Goal: Check status: Check status

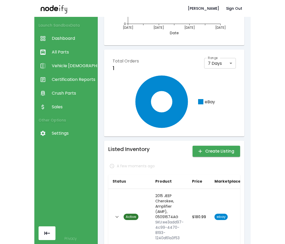
scroll to position [53, 0]
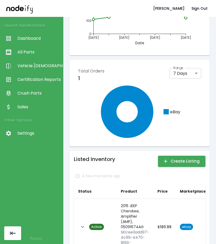
drag, startPoint x: 0, startPoint y: 159, endPoint x: -16, endPoint y: 160, distance: 15.9
click at [0, 160] on div "Launch Sandbox Data Dashboard All Parts Vehicle Scan Certification Reports Crus…" at bounding box center [31, 122] width 63 height 244
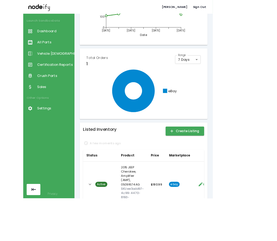
scroll to position [0, 0]
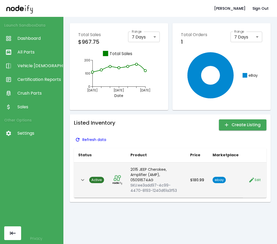
drag, startPoint x: 98, startPoint y: 178, endPoint x: 97, endPoint y: 174, distance: 4.0
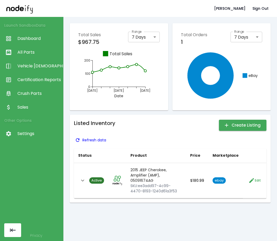
click at [40, 142] on icon "button" at bounding box center [77, 139] width 5 height 5
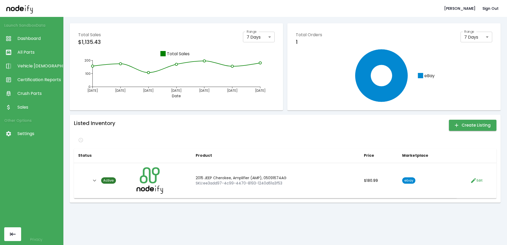
click at [87, 136] on div "Listed Inventory Create Listing Status Product Price Marketplace Active 2015 JE…" at bounding box center [285, 158] width 422 height 79
click at [88, 138] on p "Refresh data" at bounding box center [94, 139] width 24 height 5
click at [96, 138] on div at bounding box center [285, 140] width 422 height 8
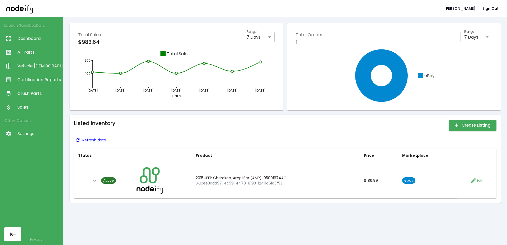
click at [83, 140] on p "Refresh data" at bounding box center [94, 139] width 24 height 5
click at [95, 143] on div at bounding box center [285, 140] width 422 height 8
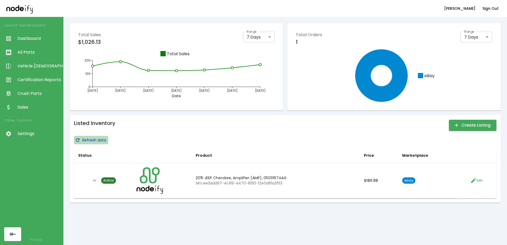
click at [80, 136] on button "Refresh data" at bounding box center [91, 140] width 34 height 8
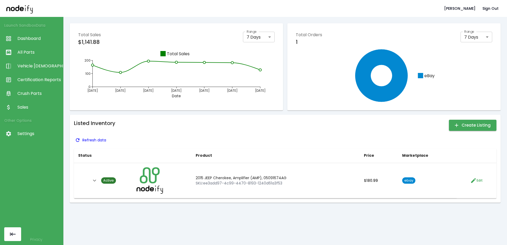
click at [79, 141] on icon "button" at bounding box center [77, 139] width 5 height 5
